Goal: Information Seeking & Learning: Learn about a topic

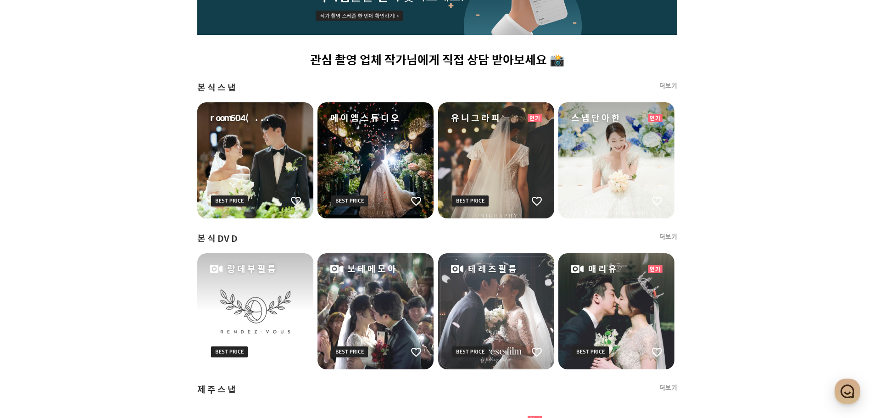
scroll to position [550, 0]
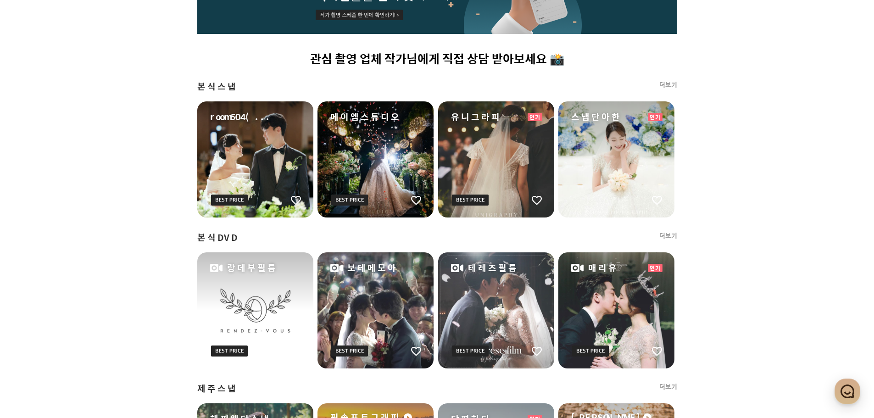
click at [753, 181] on div "프딩에서 엄선한 촬영 업체를 찬찬히 둘러보세요 👀 예약 시간과 비용을 절약해보는 것은 어때요? ✔️ 관심 촬영 업체 작가님에게 직접 상담 받아…" at bounding box center [437, 301] width 661 height 1142
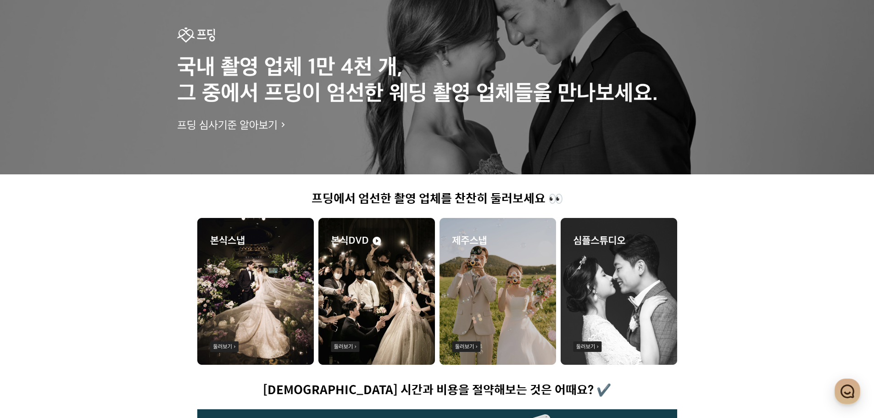
scroll to position [0, 0]
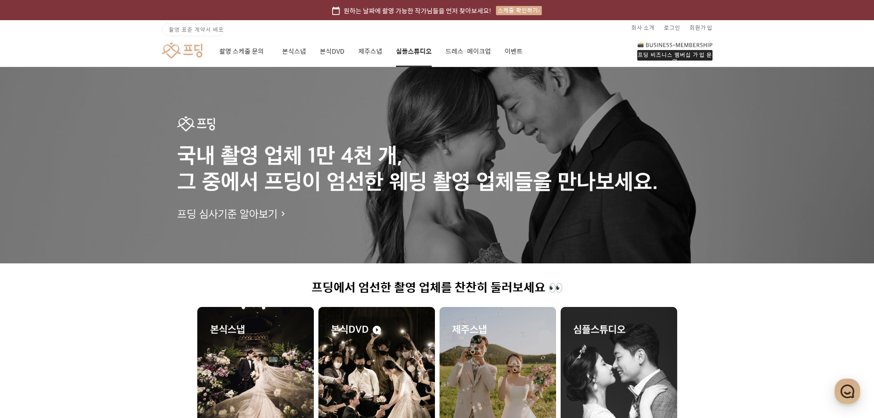
click at [427, 54] on link "심플스튜디오" at bounding box center [414, 51] width 36 height 31
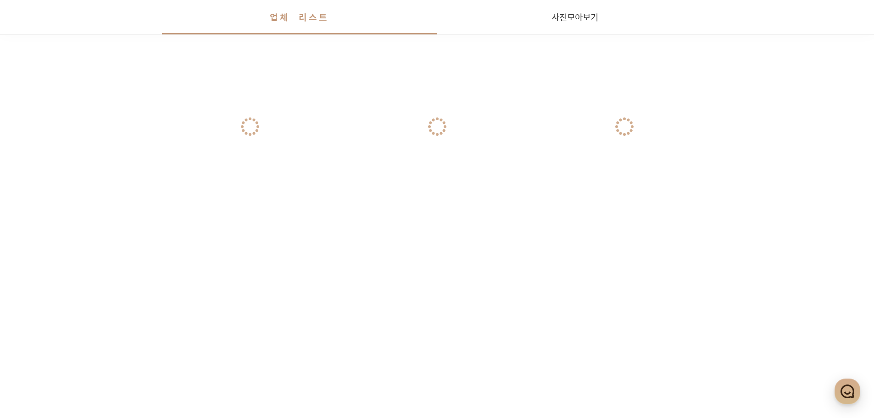
scroll to position [1527, 0]
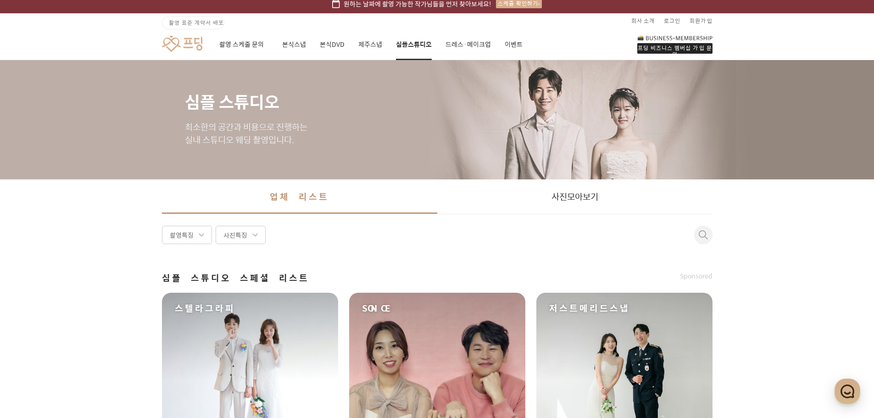
scroll to position [0, 0]
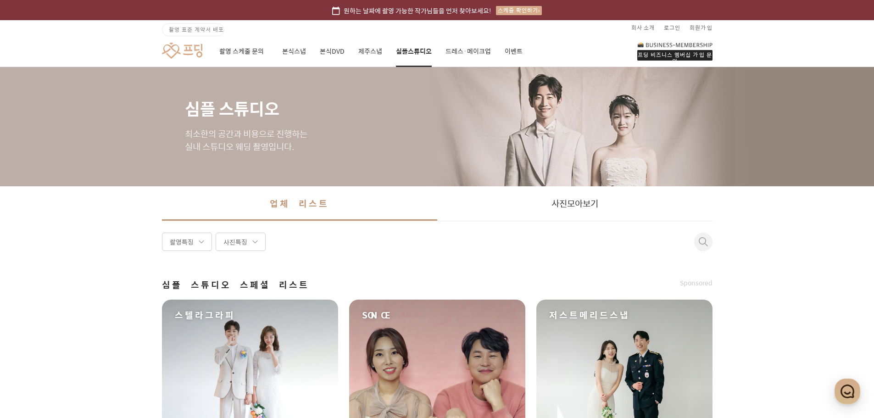
click at [306, 49] on div "촬영 스케줄 문의 본식스냅 본식DVD 제주스냅 심플스튜디오 드레스·메이크업 이벤트" at bounding box center [370, 51] width 303 height 31
click at [300, 50] on link "본식스냅" at bounding box center [294, 51] width 24 height 31
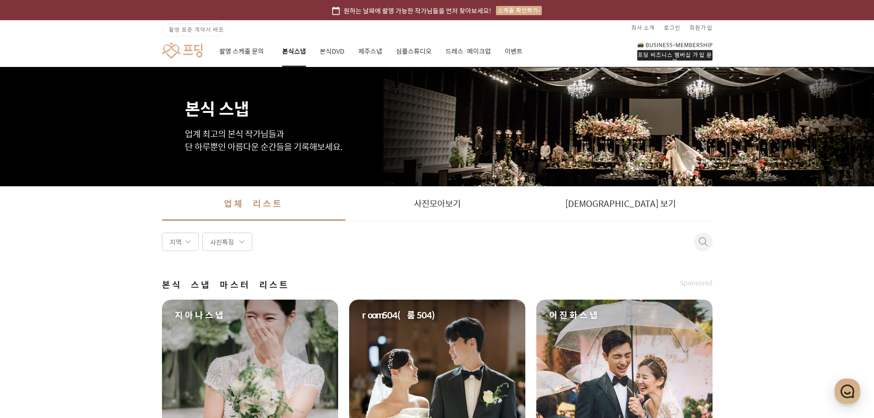
click at [172, 41] on div "프딩 비즈니스 멤버십 가입 문의 촬영 스케줄 문의 본식스냅 본식DVD 제주스냅 심플스튜디오 드레스·메이크업 이벤트" at bounding box center [437, 51] width 661 height 32
click at [173, 50] on link at bounding box center [182, 50] width 40 height 17
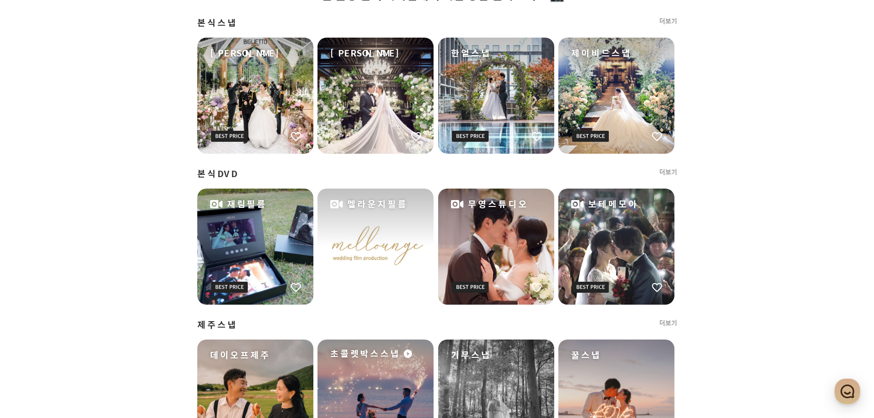
scroll to position [596, 0]
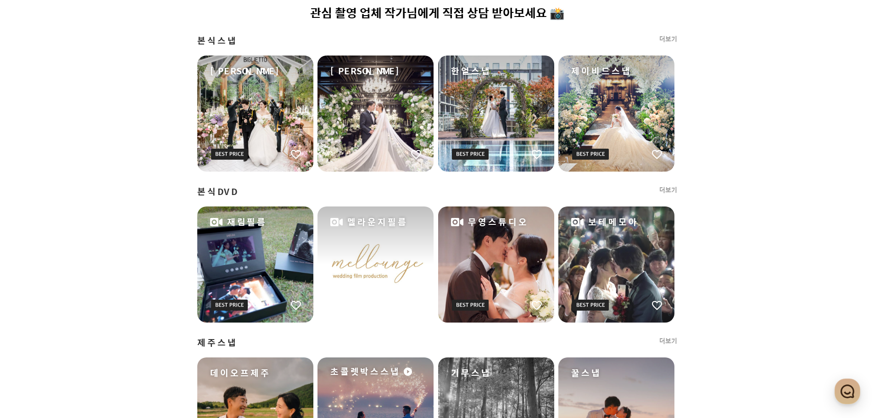
click at [673, 189] on link "더보기" at bounding box center [668, 189] width 18 height 9
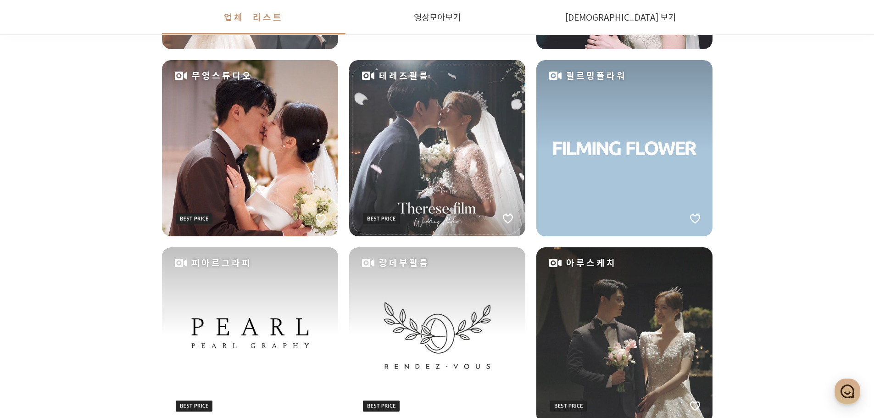
scroll to position [780, 0]
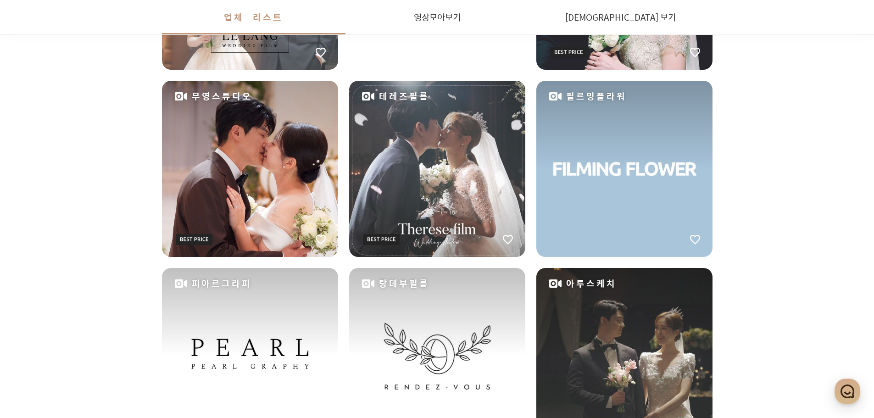
click at [428, 173] on div "테레즈필름" at bounding box center [437, 169] width 176 height 176
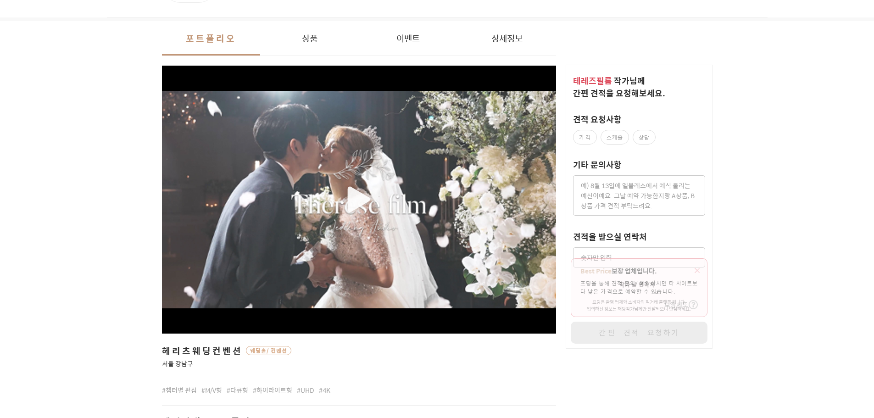
scroll to position [183, 0]
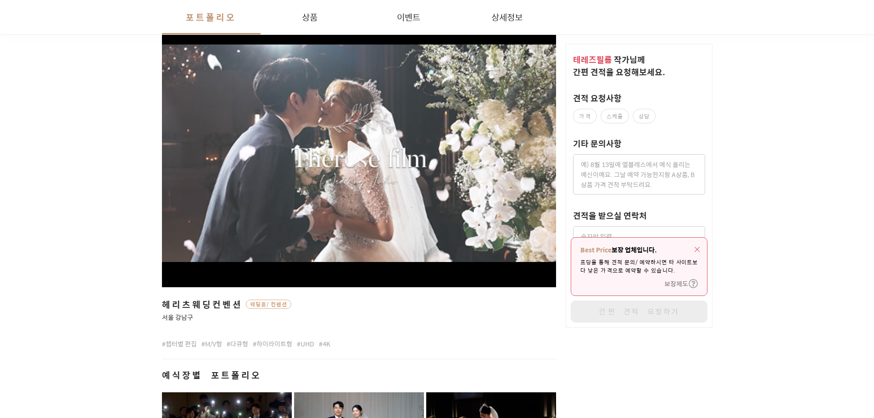
click at [420, 333] on div "헤리츠웨딩컨벤션 웨딩홀/컨벤션 서울 강남구 #챕터별 편집 #M/V형 #다큐형 #하이라이트형 #UHD #4K" at bounding box center [359, 322] width 395 height 52
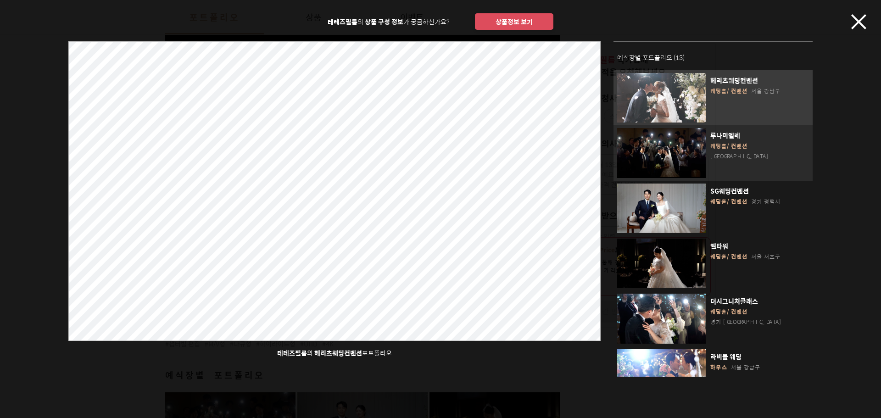
click at [744, 152] on span "[GEOGRAPHIC_DATA]" at bounding box center [740, 156] width 60 height 8
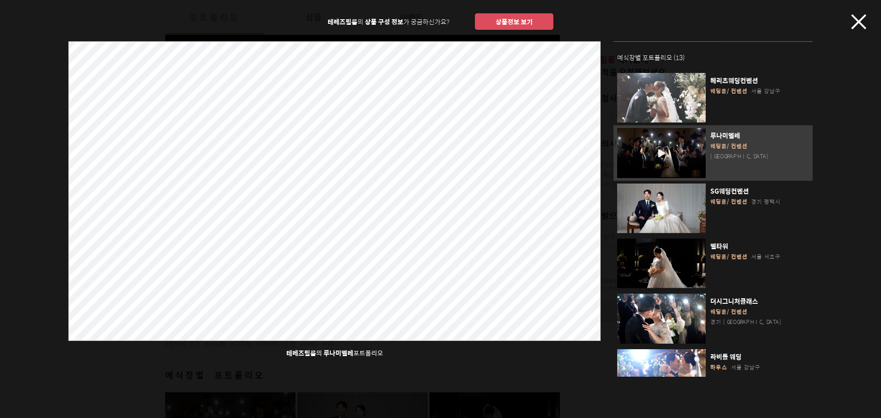
click at [860, 14] on div "테레즈필름 의 상품 구성 정보 가 궁금하신가요? 상품정보 보기 테레즈필름 의 루나미엘레 포트폴리오 예식장별 포트폴리오 ( 13 ) 헤리츠웨딩컨…" at bounding box center [440, 188] width 881 height 377
click at [866, 24] on div "테레즈필름 의 상품 구성 정보 가 궁금하신가요? 상품정보 보기 테레즈필름 의 루나미엘레 포트폴리오 예식장별 포트폴리오 ( 13 ) 헤리츠웨딩컨…" at bounding box center [440, 188] width 881 height 377
click at [863, 24] on icon "button" at bounding box center [858, 21] width 15 height 15
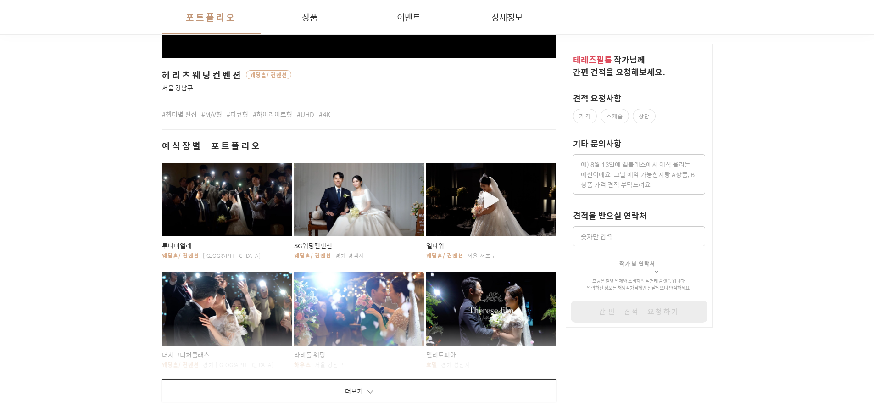
scroll to position [459, 0]
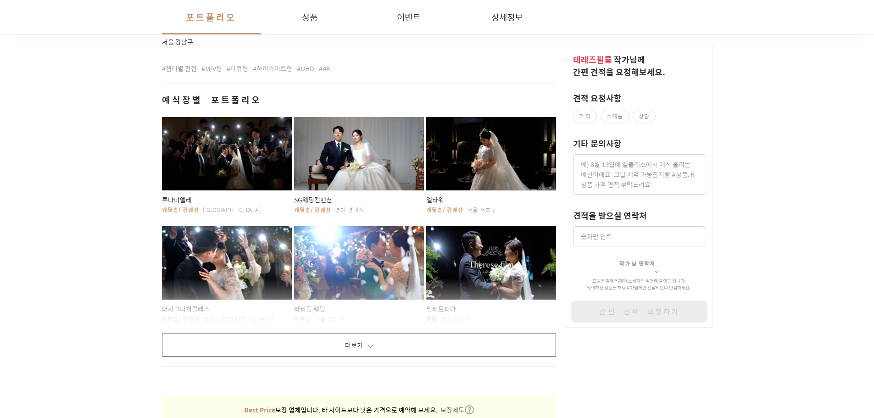
click at [363, 345] on button "더보기" at bounding box center [359, 345] width 395 height 23
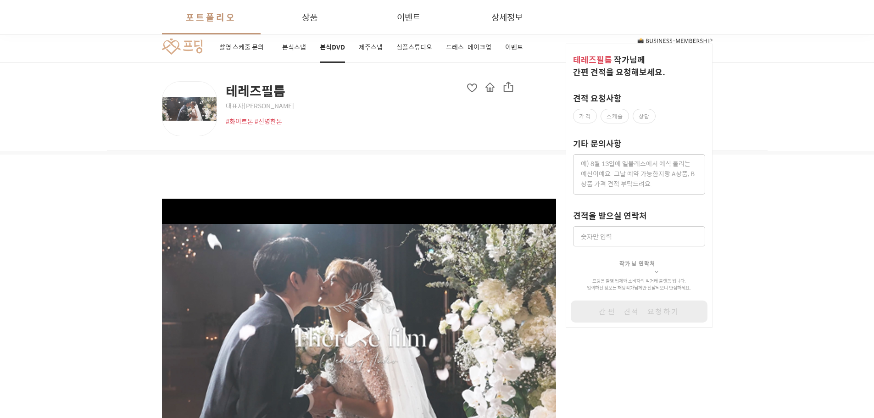
scroll to position [0, 0]
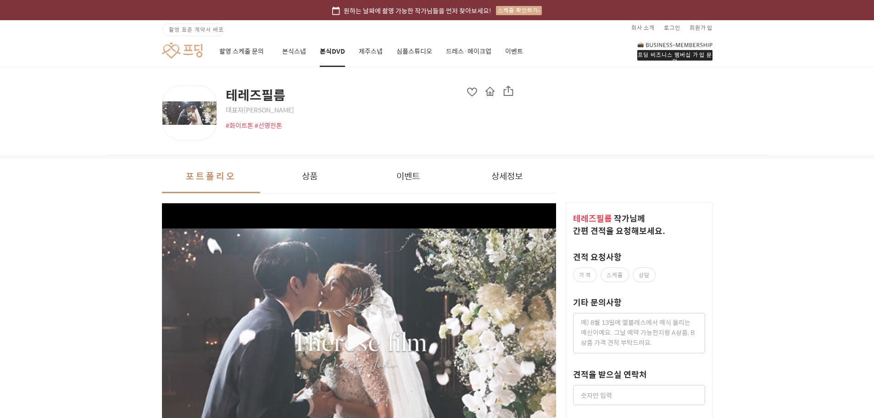
click at [178, 42] on link at bounding box center [182, 50] width 40 height 17
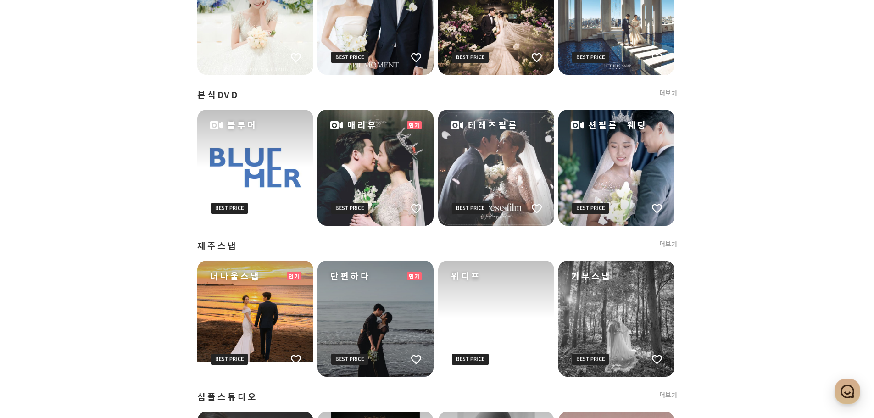
scroll to position [734, 0]
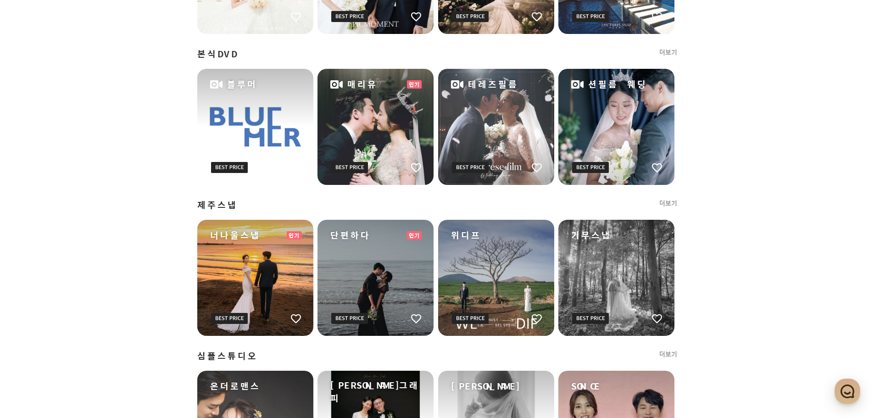
click at [269, 288] on div "너나울스냅" at bounding box center [255, 278] width 116 height 116
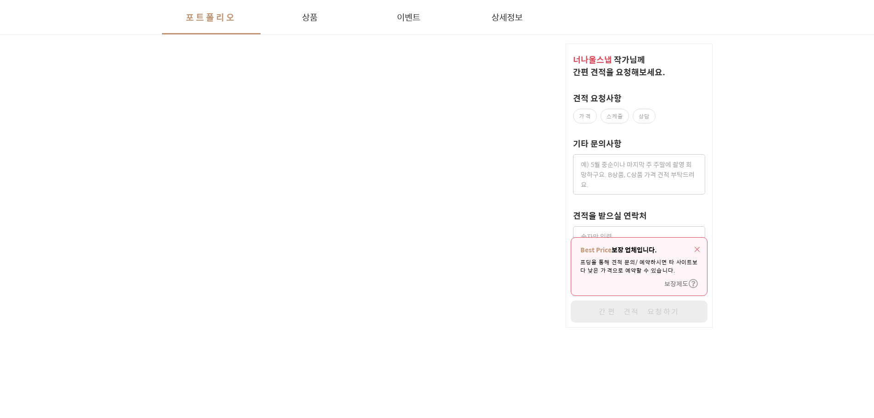
scroll to position [1789, 0]
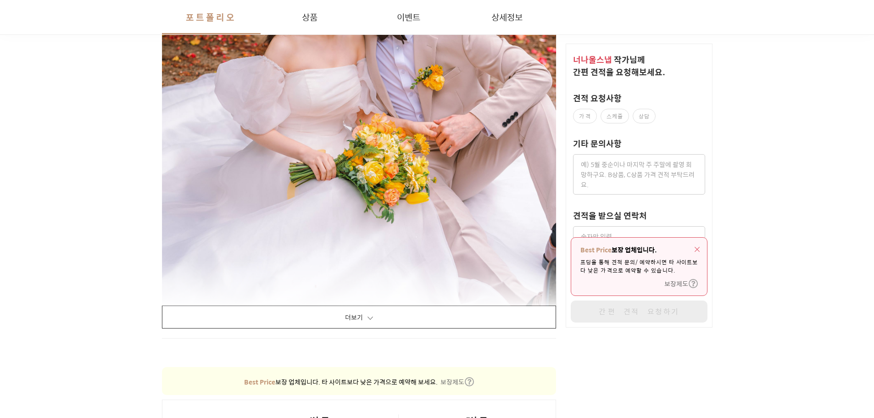
click at [411, 325] on button "더보기" at bounding box center [359, 317] width 395 height 23
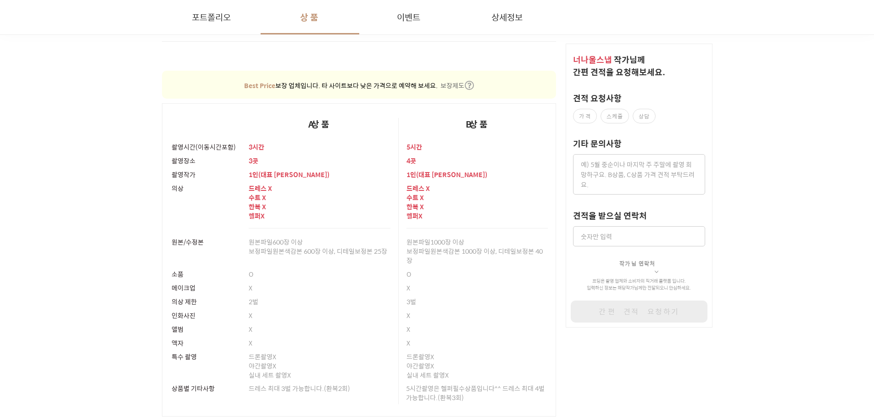
scroll to position [16285, 0]
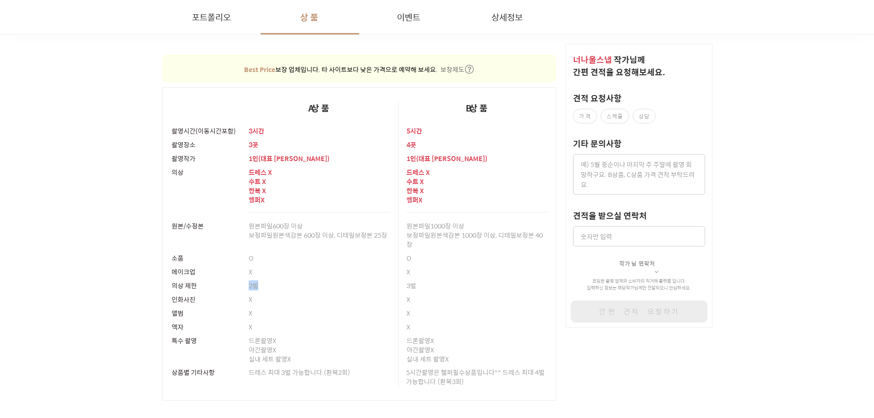
drag, startPoint x: 239, startPoint y: 284, endPoint x: 303, endPoint y: 286, distance: 63.8
click at [303, 286] on tr "의상 제한 2벌 3벌" at bounding box center [359, 285] width 394 height 14
drag, startPoint x: 447, startPoint y: 288, endPoint x: 359, endPoint y: 288, distance: 87.6
click at [359, 288] on tr "의상 제한 2벌 3벌" at bounding box center [359, 285] width 394 height 14
click at [343, 296] on div "X" at bounding box center [320, 299] width 142 height 14
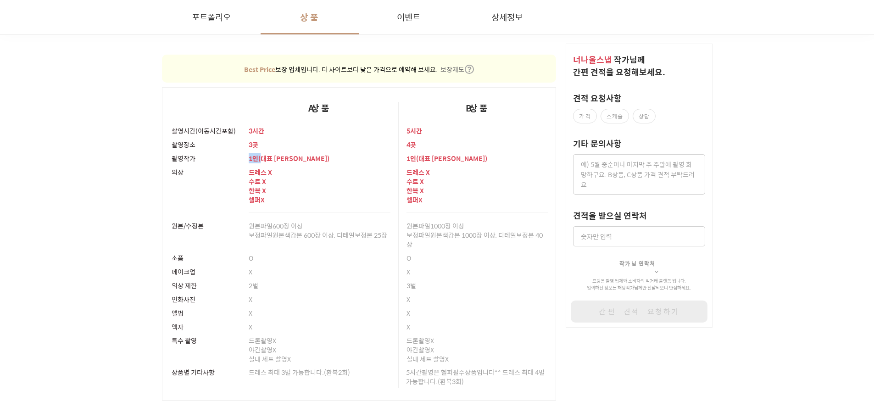
drag, startPoint x: 262, startPoint y: 161, endPoint x: 218, endPoint y: 158, distance: 44.1
click at [218, 158] on tr "촬영작가 1 인 ( 대표 [PERSON_NAME] ) 1 인 ( 대표 [PERSON_NAME] )" at bounding box center [359, 158] width 394 height 14
click at [289, 165] on div "드레스 X 수트 X 한복 X 헬퍼 X" at bounding box center [320, 188] width 142 height 47
drag, startPoint x: 466, startPoint y: 167, endPoint x: 391, endPoint y: 162, distance: 74.9
click at [391, 162] on tbody "촬영시간(이동시간포함) 3시간 5시간 촬영장소 3곳 4곳 촬영작가 1 인 ( 대표 강태진 ) 1 인 ( 대표 [PERSON_NAME] ) [P…" at bounding box center [359, 262] width 394 height 277
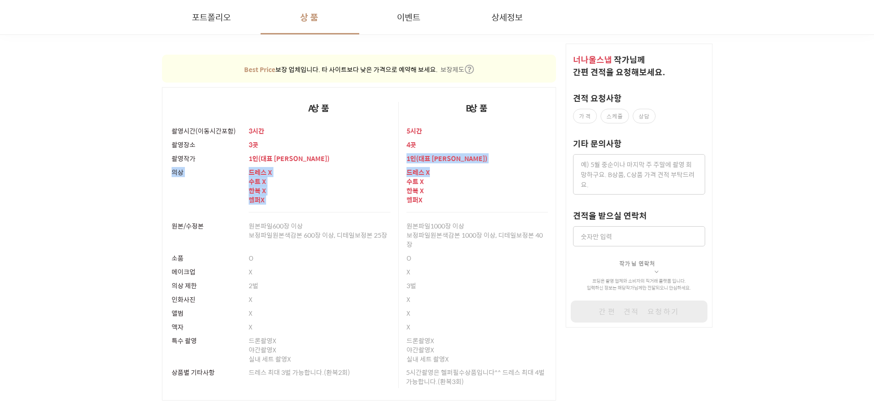
click at [391, 162] on td "1 인 ( 대표 [PERSON_NAME] )" at bounding box center [320, 158] width 158 height 14
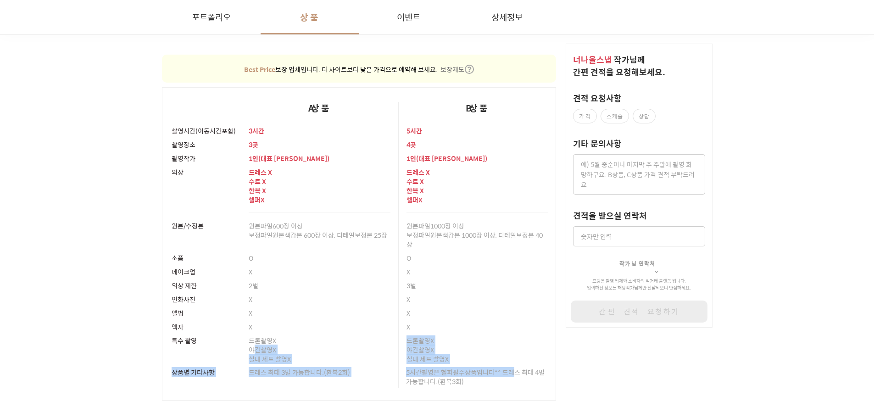
drag, startPoint x: 389, startPoint y: 346, endPoint x: 514, endPoint y: 367, distance: 127.0
click at [514, 367] on tbody "촬영시간(이동시간포함) 3시간 5시간 촬영장소 3곳 4곳 촬영작가 1 인 ( 대표 강태진 ) 1 인 ( 대표 [PERSON_NAME] ) [P…" at bounding box center [359, 262] width 394 height 277
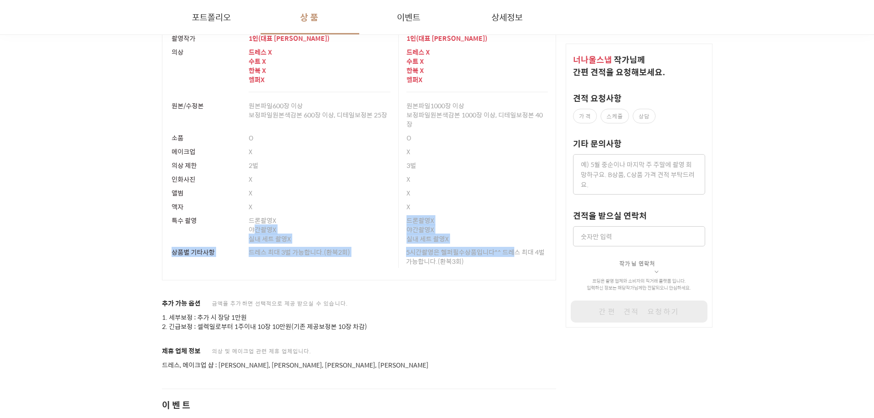
scroll to position [16515, 0]
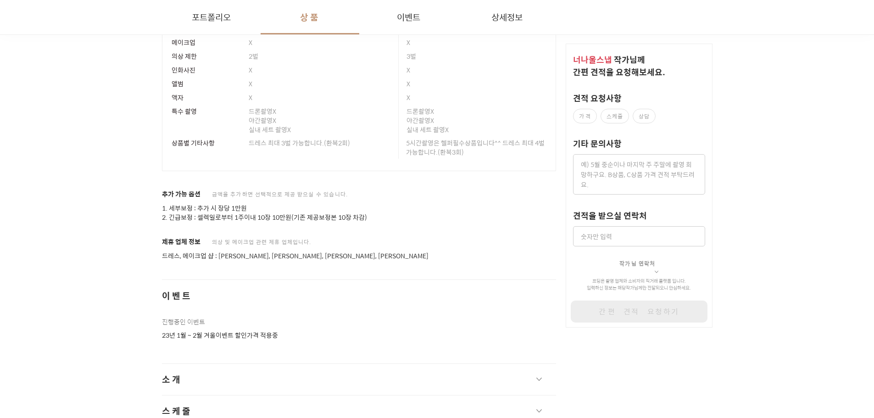
click at [458, 298] on span "이벤트" at bounding box center [359, 295] width 395 height 13
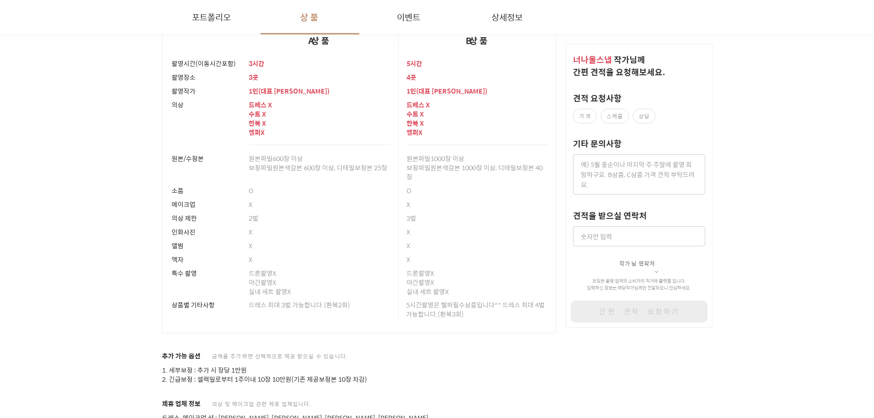
scroll to position [16331, 0]
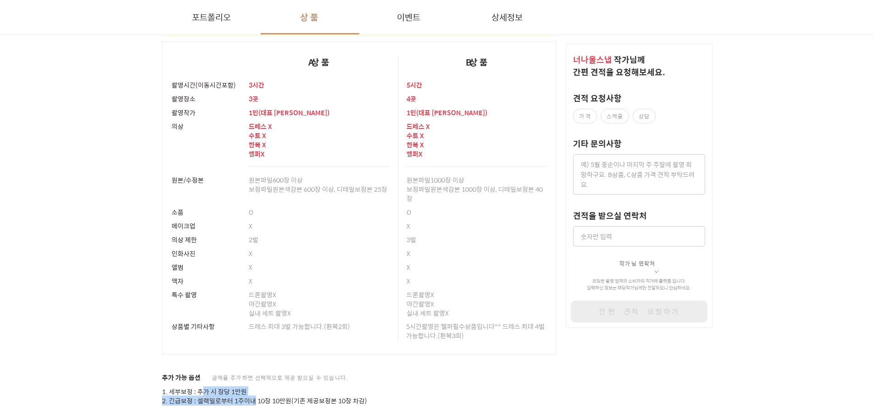
drag, startPoint x: 253, startPoint y: 395, endPoint x: 200, endPoint y: 392, distance: 53.3
click at [200, 392] on p "1. 세부보정 : 추가 시 장당 1만원 2. 긴급보정 : 셀렉일로부터 1주이내 10장 10만원(기존 제공보정본 10장 차감)" at bounding box center [359, 396] width 395 height 18
click at [328, 395] on p "1. 세부보정 : 추가 시 장당 1만원 2. 긴급보정 : 셀렉일로부터 1주이내 10장 10만원(기존 제공보정본 10장 차감)" at bounding box center [359, 396] width 395 height 18
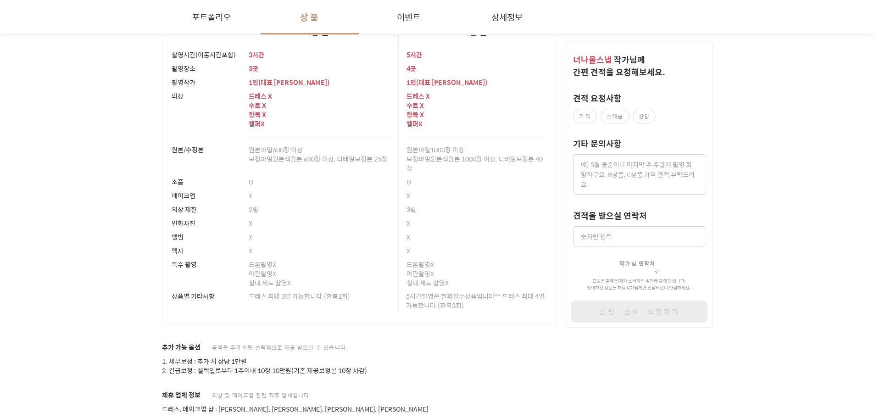
scroll to position [16377, 0]
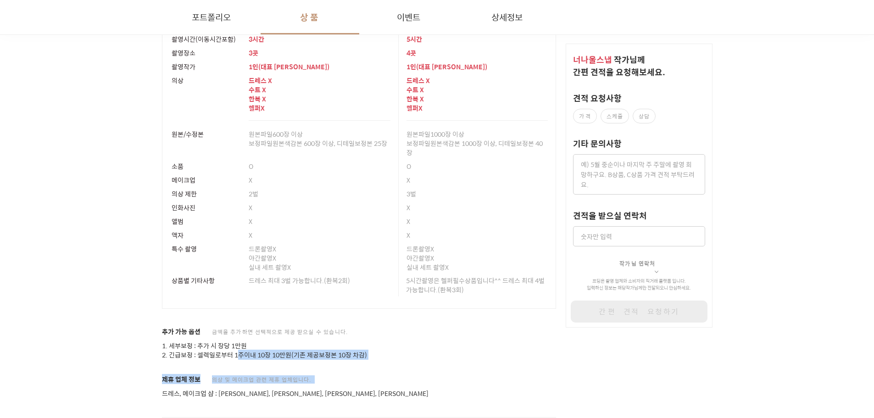
drag, startPoint x: 378, startPoint y: 374, endPoint x: 241, endPoint y: 351, distance: 139.5
click at [461, 357] on p "1. 세부보정 : 추가 시 장당 1만원 2. 긴급보정 : 셀렉일로부터 1주이내 10장 10만원(기존 제공보정본 10장 차감)" at bounding box center [359, 350] width 395 height 18
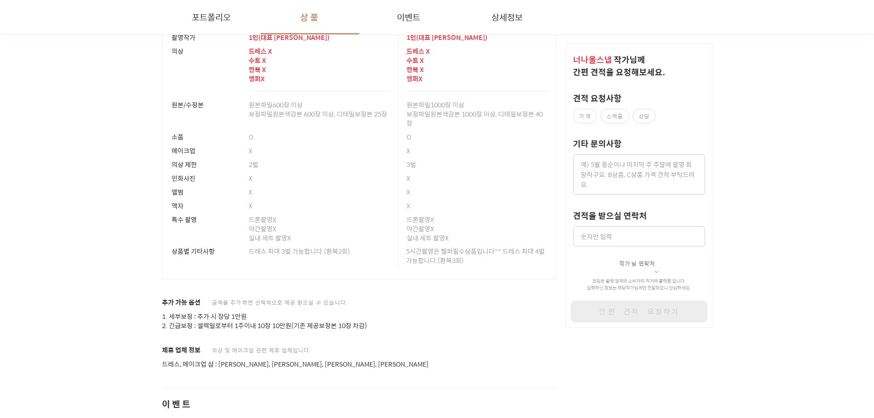
scroll to position [16423, 0]
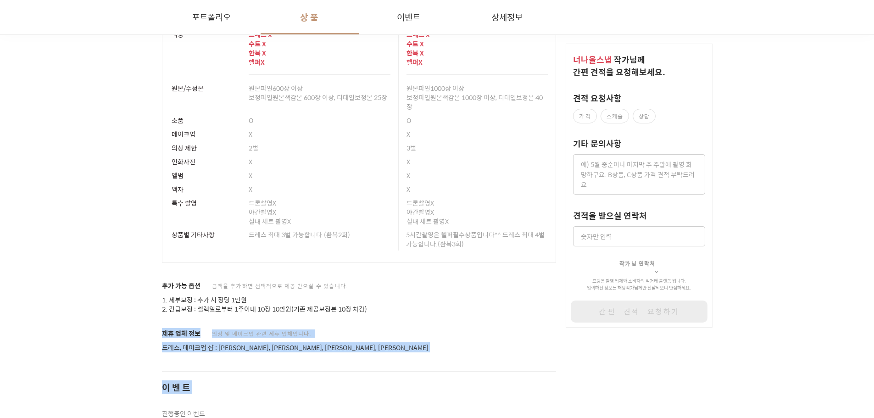
drag, startPoint x: 338, startPoint y: 357, endPoint x: 151, endPoint y: 329, distance: 188.7
click at [310, 345] on p "드레스, 메이크업 샵 : [PERSON_NAME], [PERSON_NAME], [PERSON_NAME], [PERSON_NAME]" at bounding box center [359, 347] width 395 height 9
